Goal: Information Seeking & Learning: Learn about a topic

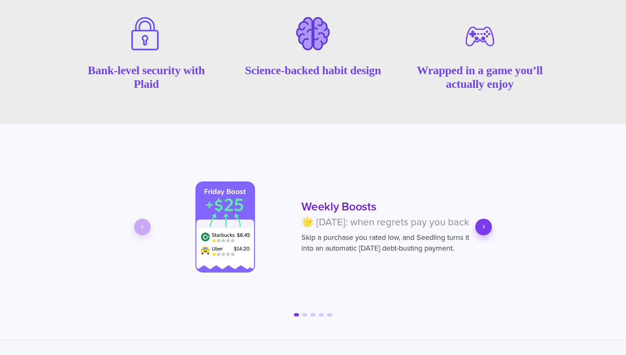
scroll to position [1119, 0]
click at [487, 230] on icon "Next slide" at bounding box center [483, 226] width 7 height 7
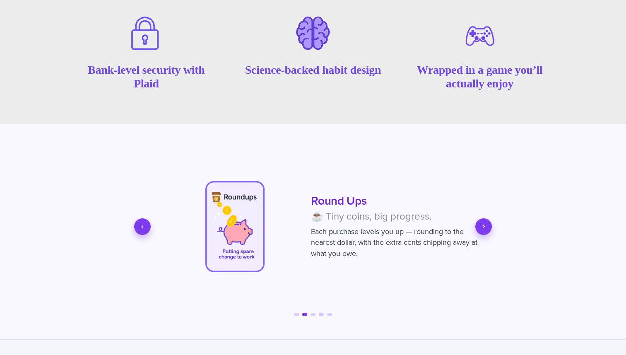
scroll to position [0, 331]
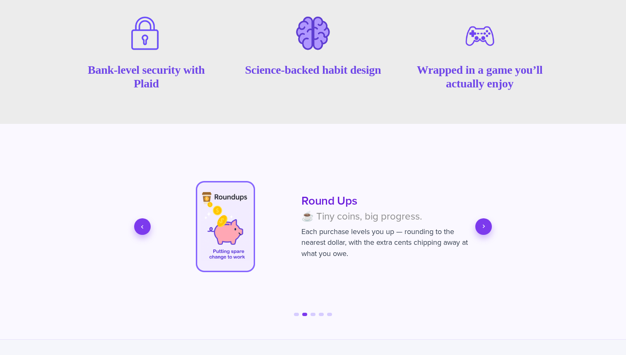
click at [487, 230] on icon "Next slide" at bounding box center [483, 226] width 7 height 7
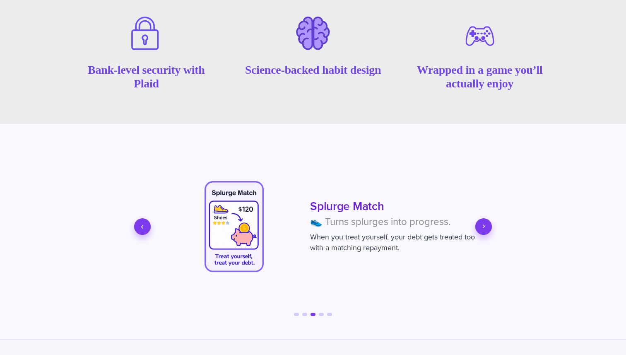
scroll to position [0, 663]
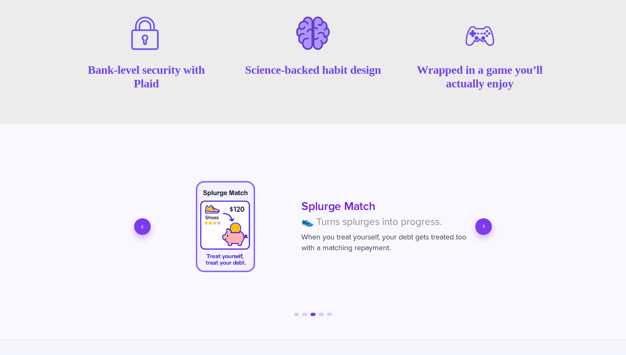
click at [486, 230] on icon "Next slide" at bounding box center [483, 226] width 7 height 7
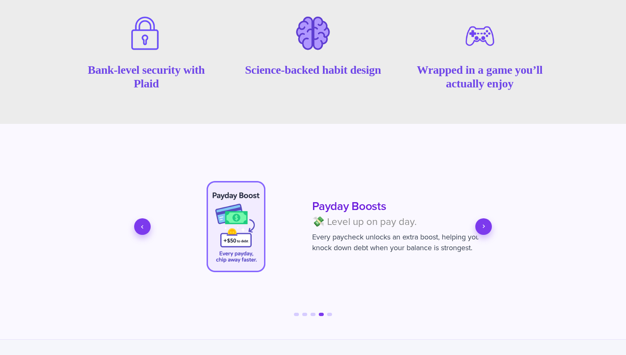
scroll to position [0, 994]
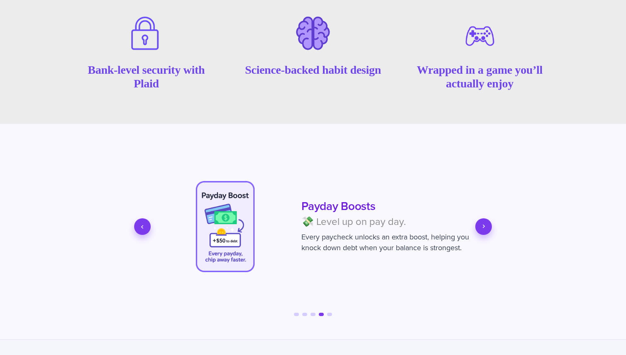
click at [487, 230] on icon "Next slide" at bounding box center [483, 226] width 7 height 7
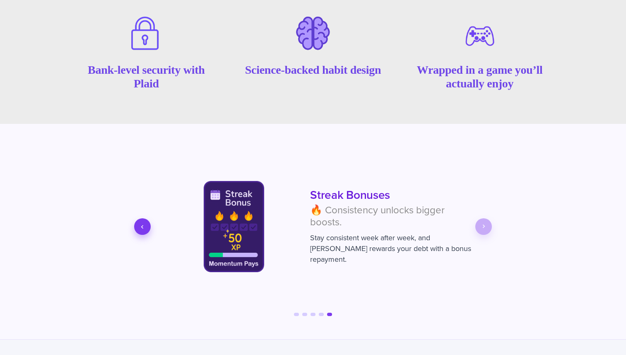
scroll to position [0, 1325]
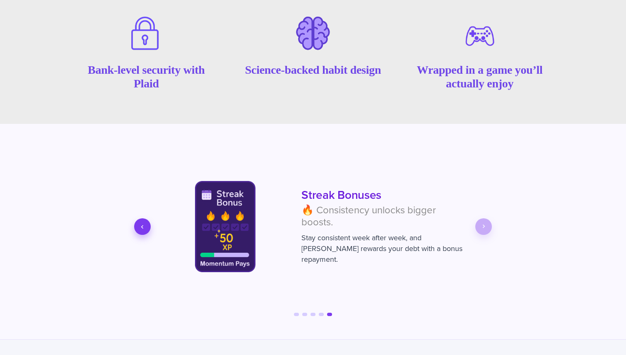
click at [143, 230] on icon "Previous slide" at bounding box center [142, 226] width 7 height 7
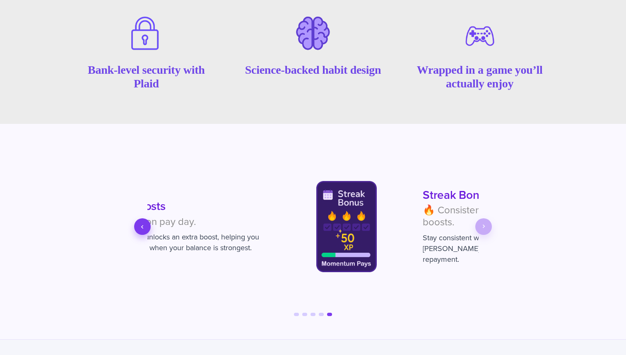
click at [143, 230] on icon "Previous slide" at bounding box center [142, 226] width 7 height 7
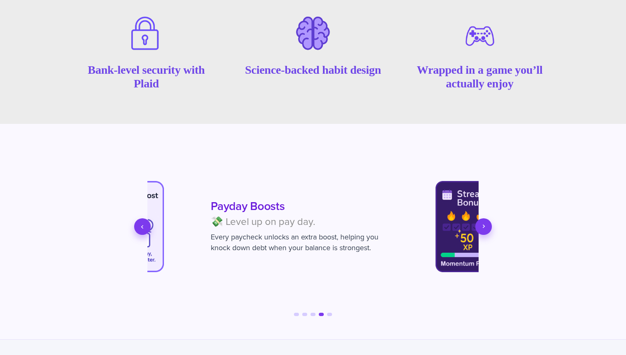
click at [143, 230] on icon "Previous slide" at bounding box center [142, 226] width 7 height 7
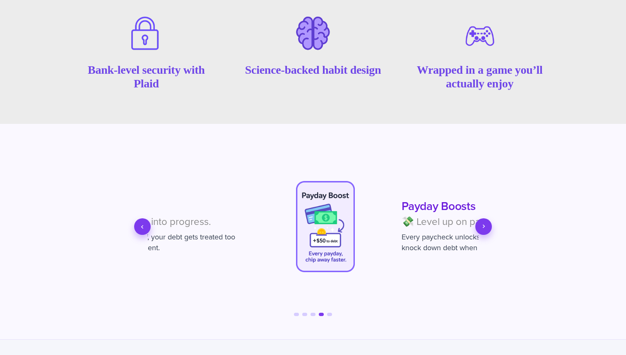
click at [143, 230] on icon "Previous slide" at bounding box center [142, 226] width 7 height 7
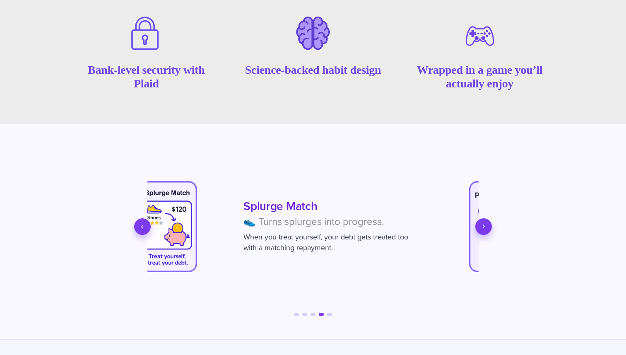
click at [143, 230] on icon "Previous slide" at bounding box center [142, 226] width 7 height 7
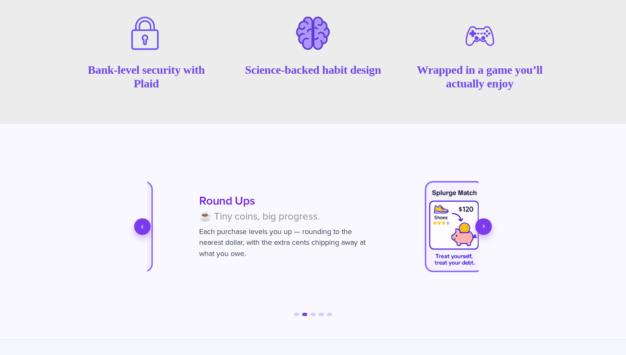
click at [143, 230] on icon "Previous slide" at bounding box center [142, 226] width 7 height 7
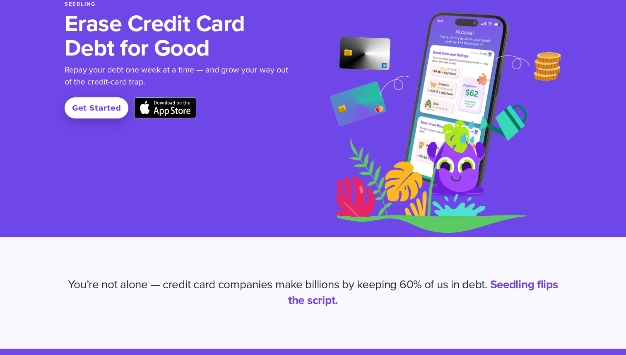
scroll to position [0, 0]
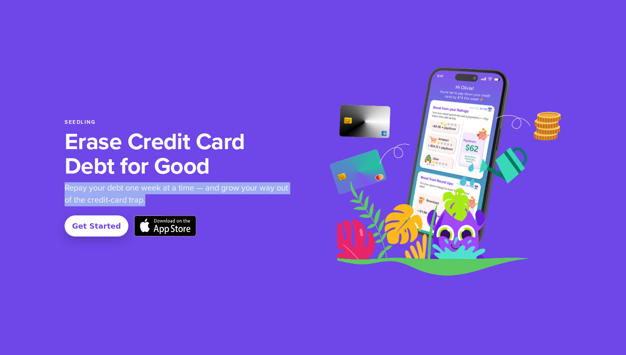
drag, startPoint x: 64, startPoint y: 184, endPoint x: 171, endPoint y: 196, distance: 107.5
click at [171, 196] on section "Seedling Erase Credit Card Debt for Good Repay your debt one week at a time — a…" at bounding box center [313, 177] width 626 height 355
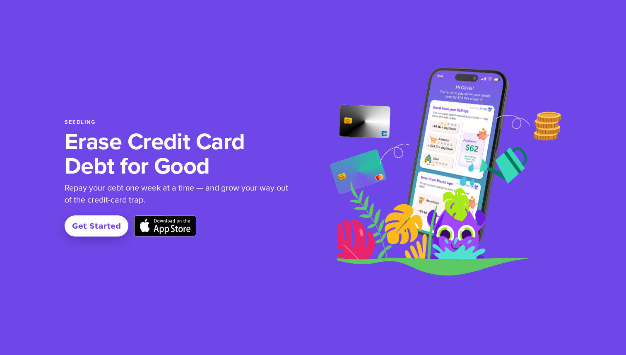
click at [244, 212] on div "Seedling Erase Credit Card Debt for Good Repay your debt one week at a time — a…" at bounding box center [187, 177] width 245 height 118
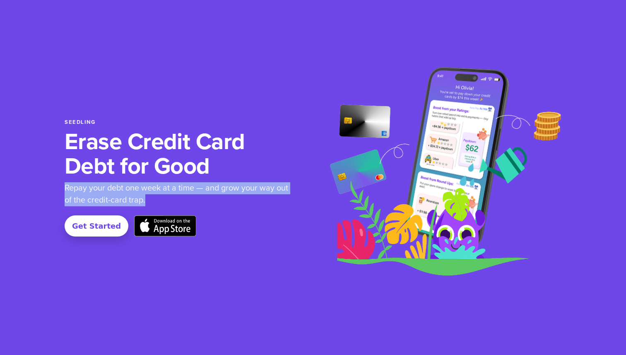
drag, startPoint x: 62, startPoint y: 186, endPoint x: 154, endPoint y: 200, distance: 93.0
click at [154, 200] on section "Seedling Erase Credit Card Debt for Good Repay your debt one week at a time — a…" at bounding box center [313, 177] width 626 height 355
copy p "Repay your debt one week at a time — and grow your way out of the credit-card t…"
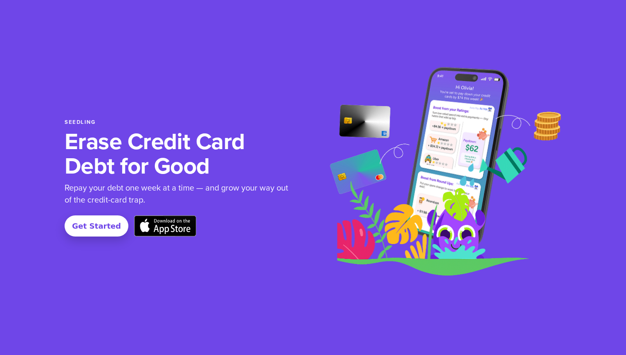
click at [245, 320] on section "Seedling Erase Credit Card Debt for Good Repay your debt one week at a time — a…" at bounding box center [313, 177] width 626 height 355
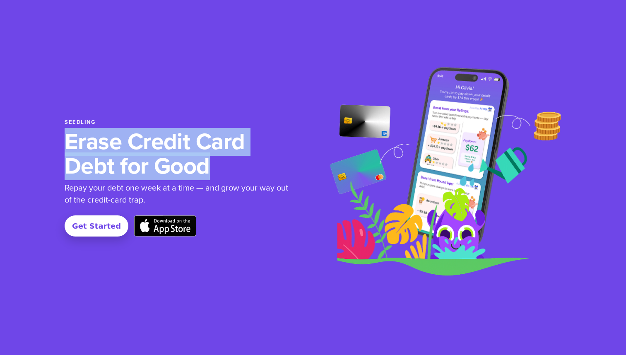
drag, startPoint x: 63, startPoint y: 141, endPoint x: 244, endPoint y: 168, distance: 183.8
click at [244, 168] on section "Seedling Erase Credit Card Debt for Good Repay your debt one week at a time — a…" at bounding box center [313, 177] width 626 height 355
copy h1 "Erase Credit Card Debt for Good"
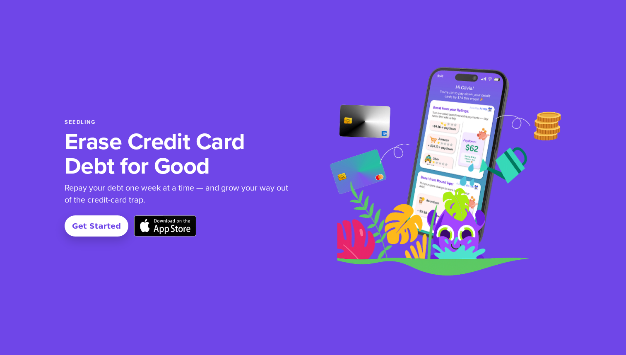
click at [239, 281] on div "Seedling Erase Credit Card Debt for Good Repay your debt one week at a time — a…" at bounding box center [313, 178] width 497 height 274
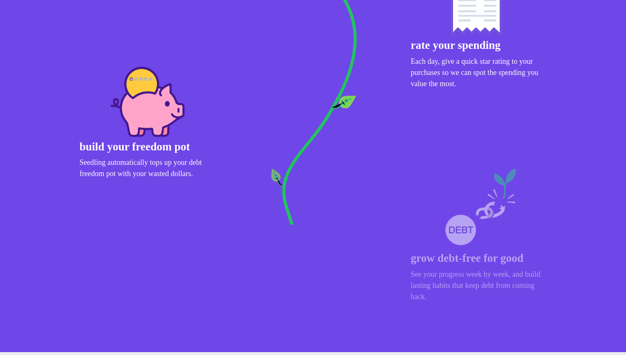
scroll to position [742, 0]
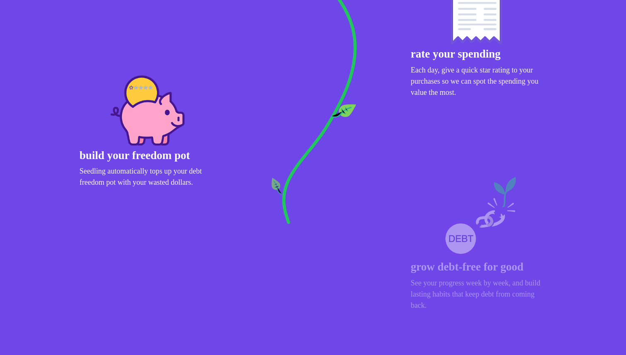
click at [87, 169] on p "Seedling automatically tops up your debt freedom pot with your wasted dollars." at bounding box center [148, 177] width 136 height 22
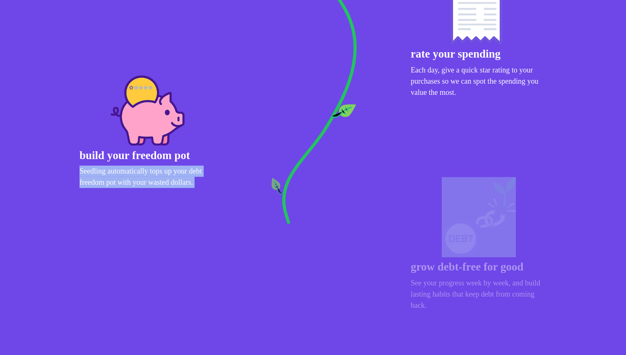
click at [220, 183] on div "build your freedom pot Seedling automatically tops up your debt freedom pot wit…" at bounding box center [147, 135] width 149 height 132
copy p "Seedling automatically tops up your debt freedom pot with your wasted dollars."
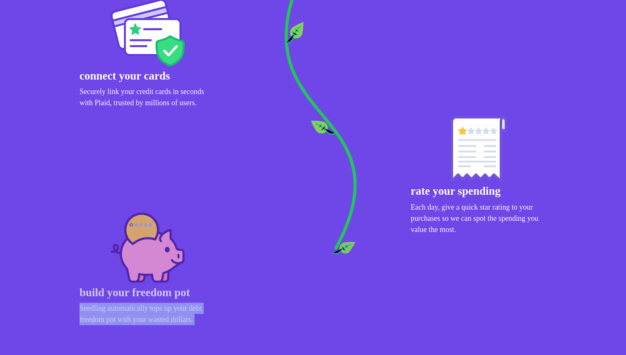
scroll to position [653, 0]
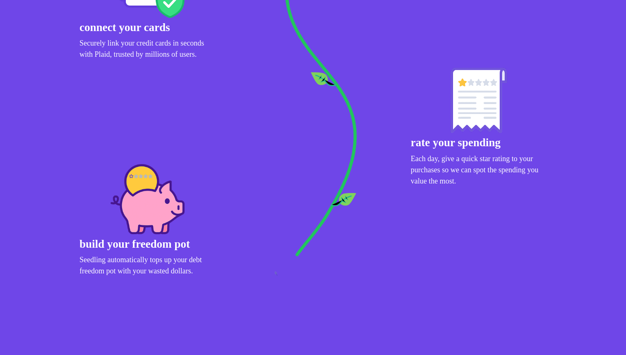
click at [403, 271] on icon "How Seedling works" at bounding box center [312, 131] width 455 height 486
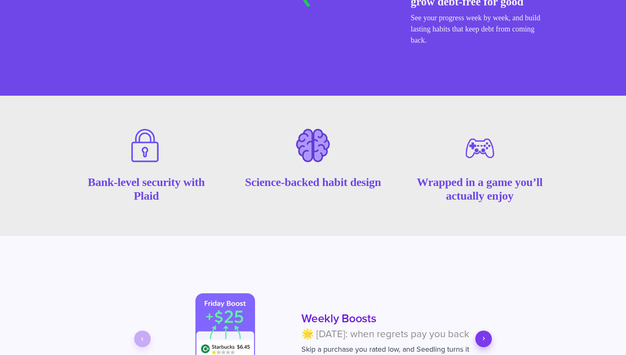
scroll to position [1006, 0]
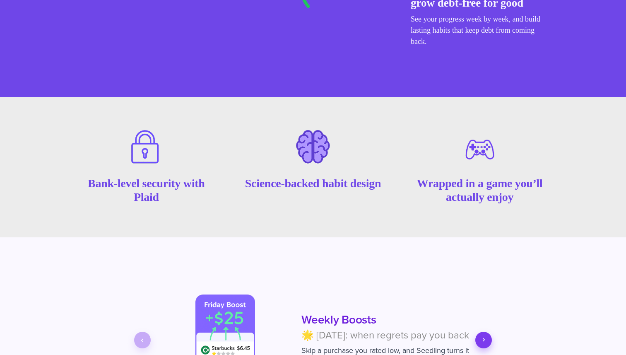
click at [338, 253] on section "Weekly Boosts 🌟 Friday: when regrets pay you back Skip a purchase you rated low…" at bounding box center [313, 344] width 626 height 215
click at [258, 185] on h3 "Science-backed habit design" at bounding box center [313, 183] width 144 height 14
click at [362, 181] on h3 "Science-backed habit design" at bounding box center [313, 183] width 144 height 14
copy h3 "Science-backed habit design"
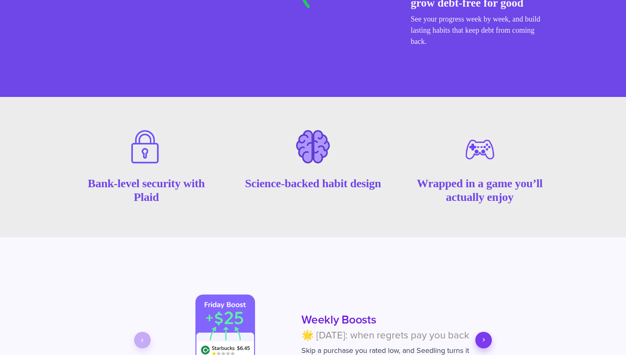
click at [362, 237] on section "Weekly Boosts 🌟 Friday: when regrets pay you back Skip a purchase you rated low…" at bounding box center [313, 344] width 626 height 215
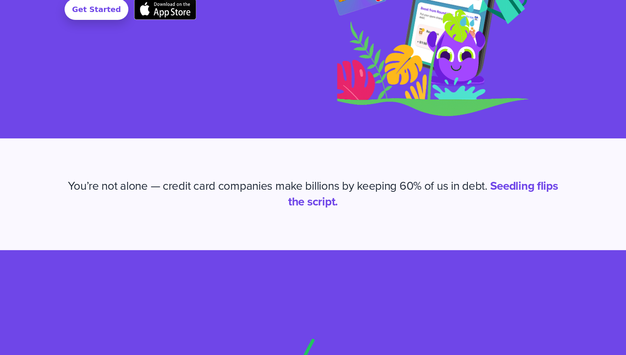
scroll to position [0, 0]
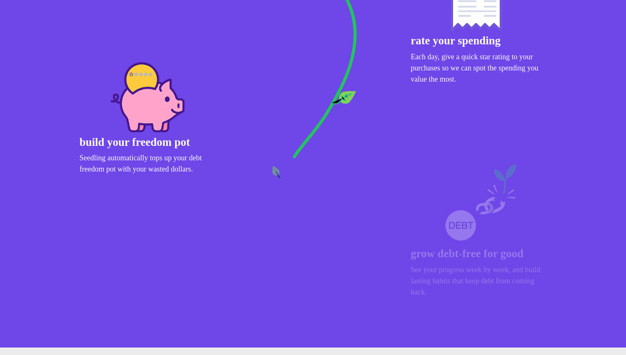
scroll to position [787, 0]
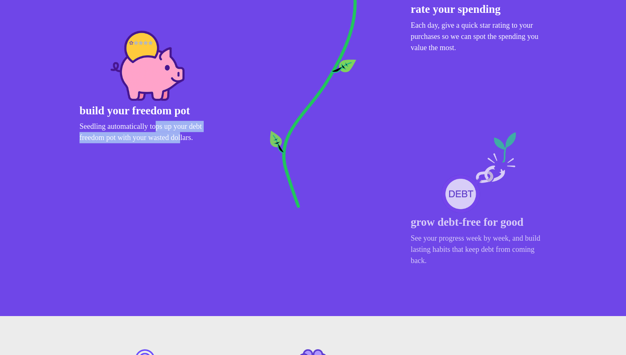
drag, startPoint x: 154, startPoint y: 130, endPoint x: 180, endPoint y: 142, distance: 28.4
click at [180, 142] on p "Seedling automatically tops up your debt freedom pot with your wasted dollars." at bounding box center [148, 132] width 136 height 22
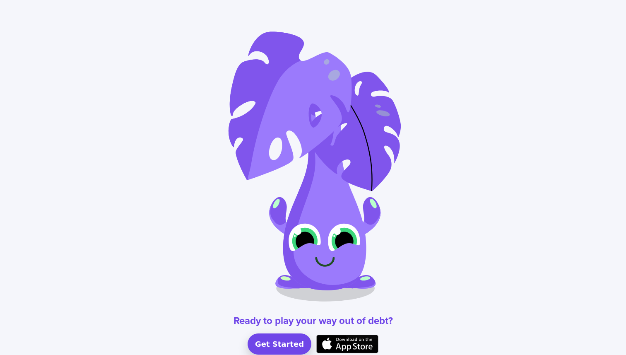
scroll to position [1605, 0]
